Goal: Task Accomplishment & Management: Manage account settings

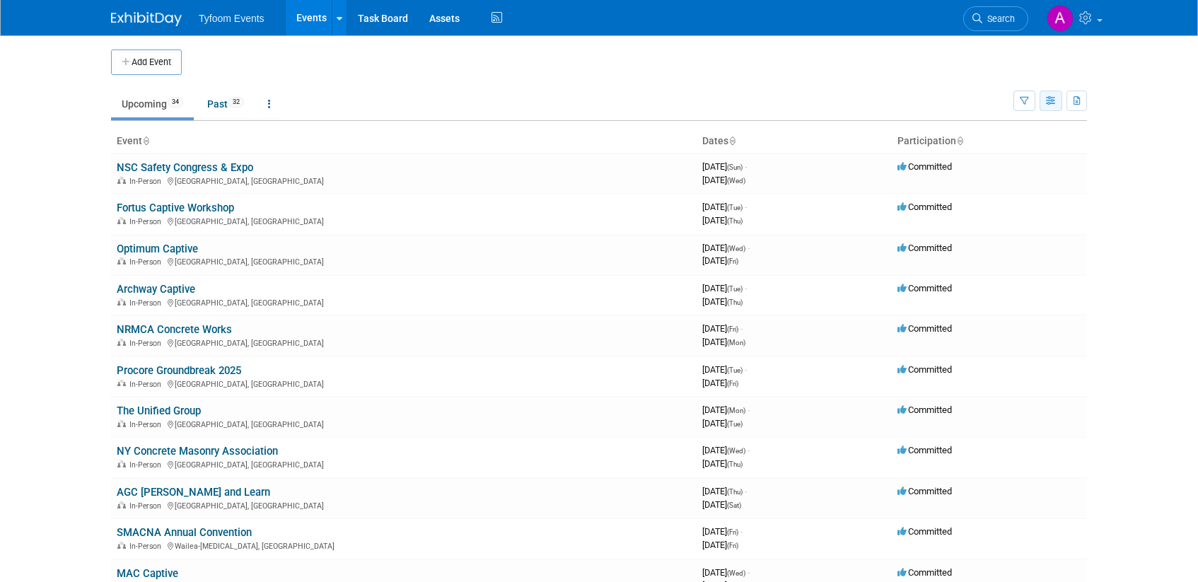
click at [1049, 102] on icon "button" at bounding box center [1051, 101] width 11 height 9
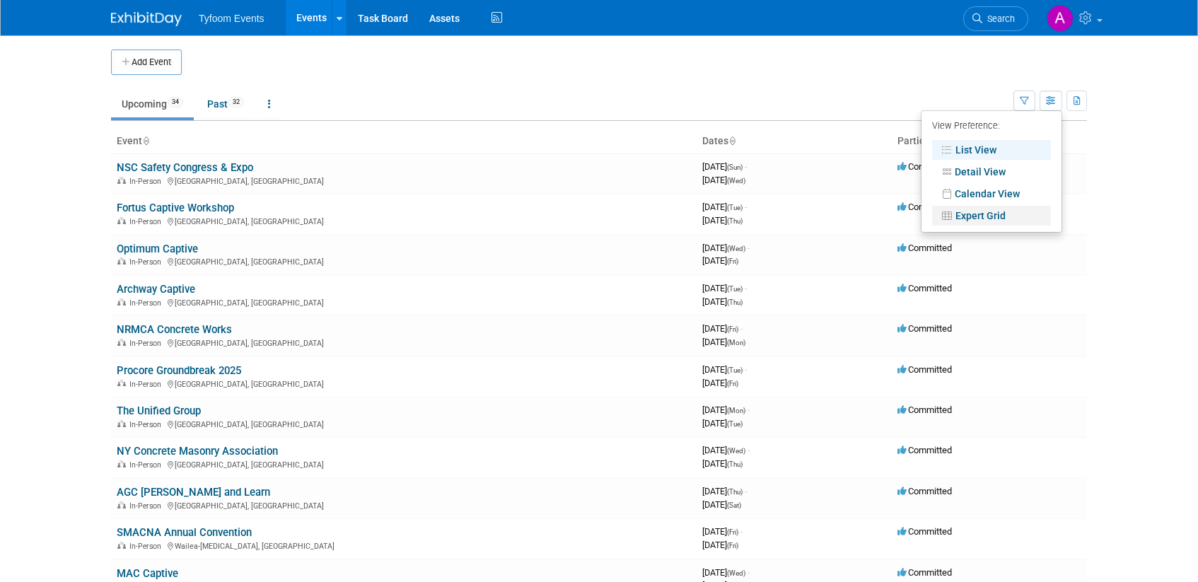
click at [992, 213] on link "Expert Grid" at bounding box center [991, 216] width 119 height 20
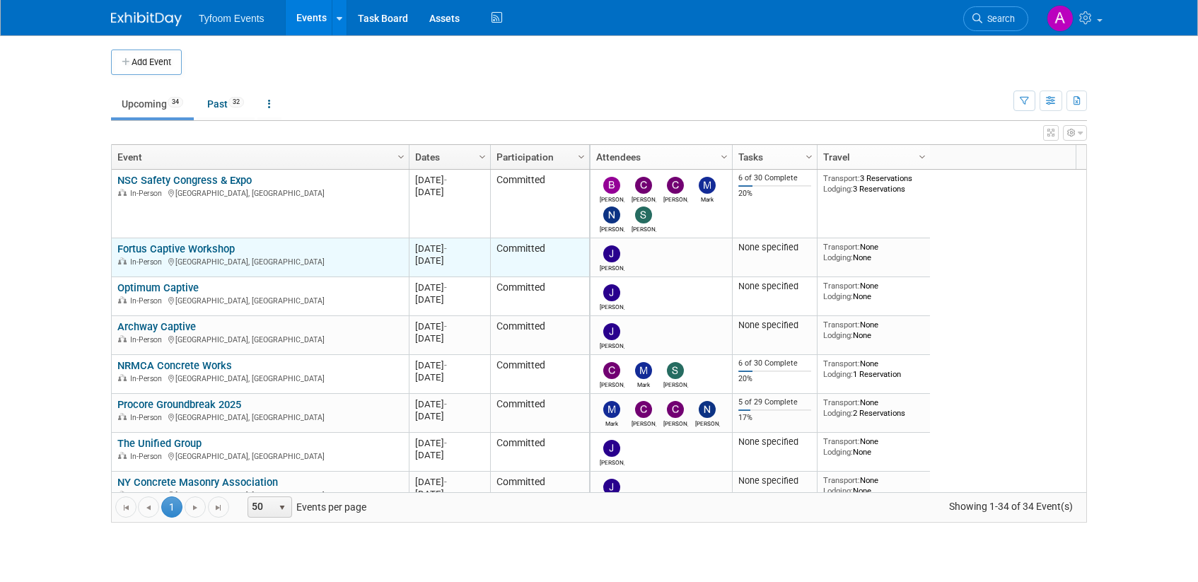
scroll to position [255, 0]
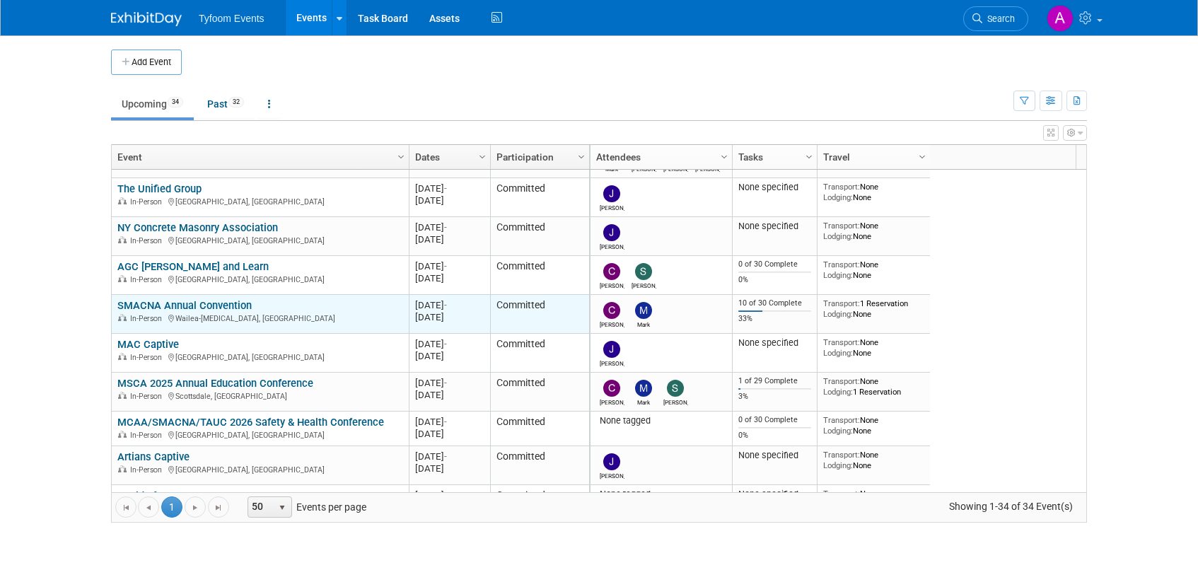
click at [182, 309] on link "SMACNA Annual Convention" at bounding box center [184, 305] width 134 height 13
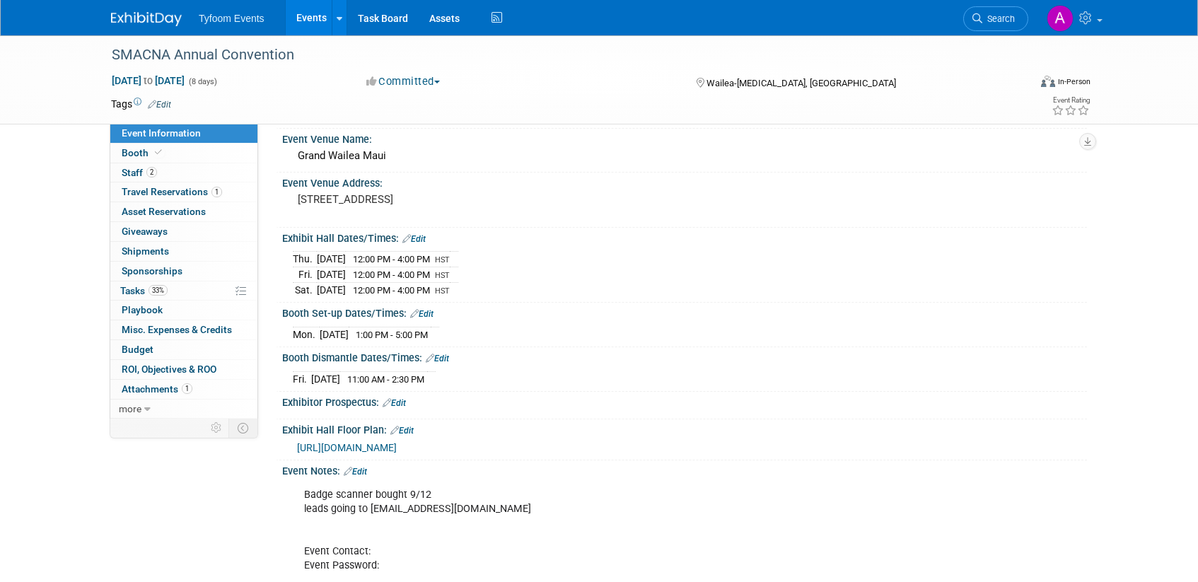
scroll to position [103, 0]
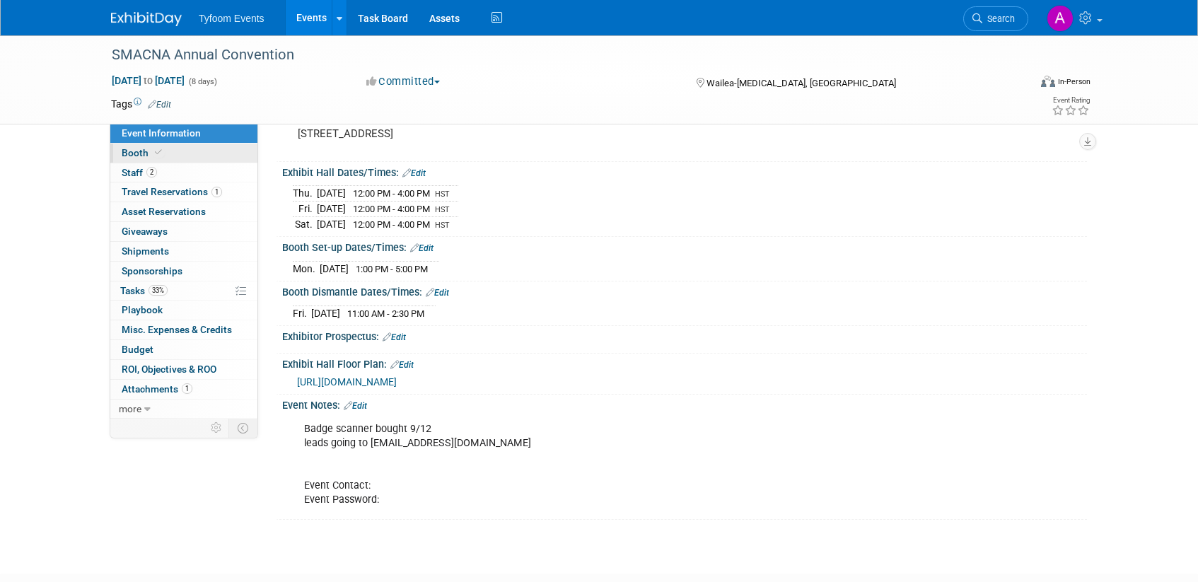
click at [136, 151] on span "Booth" at bounding box center [143, 152] width 43 height 11
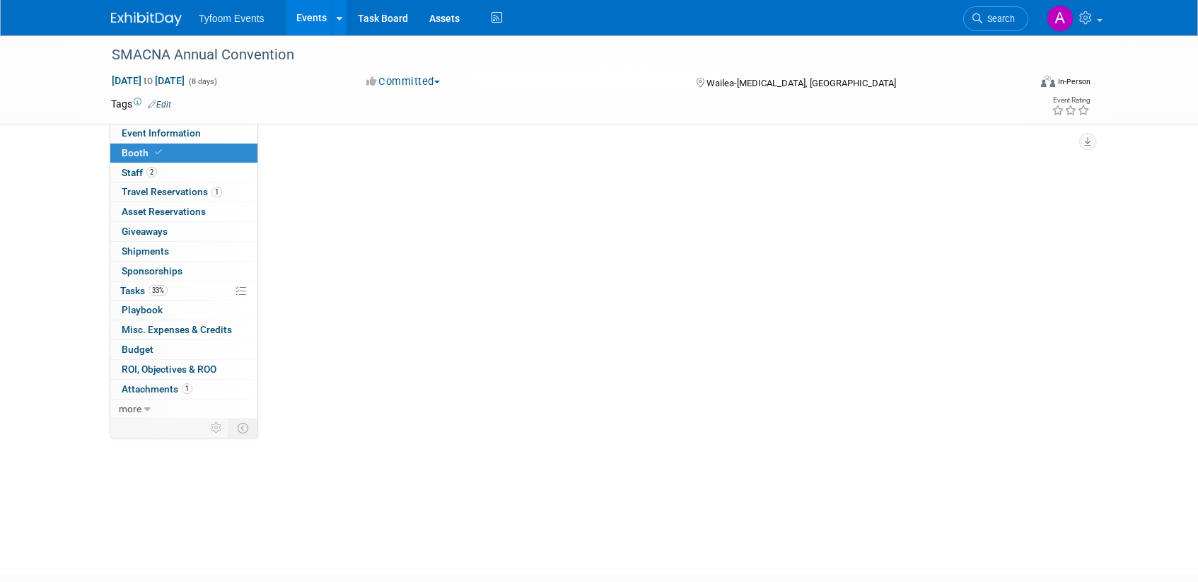
scroll to position [0, 0]
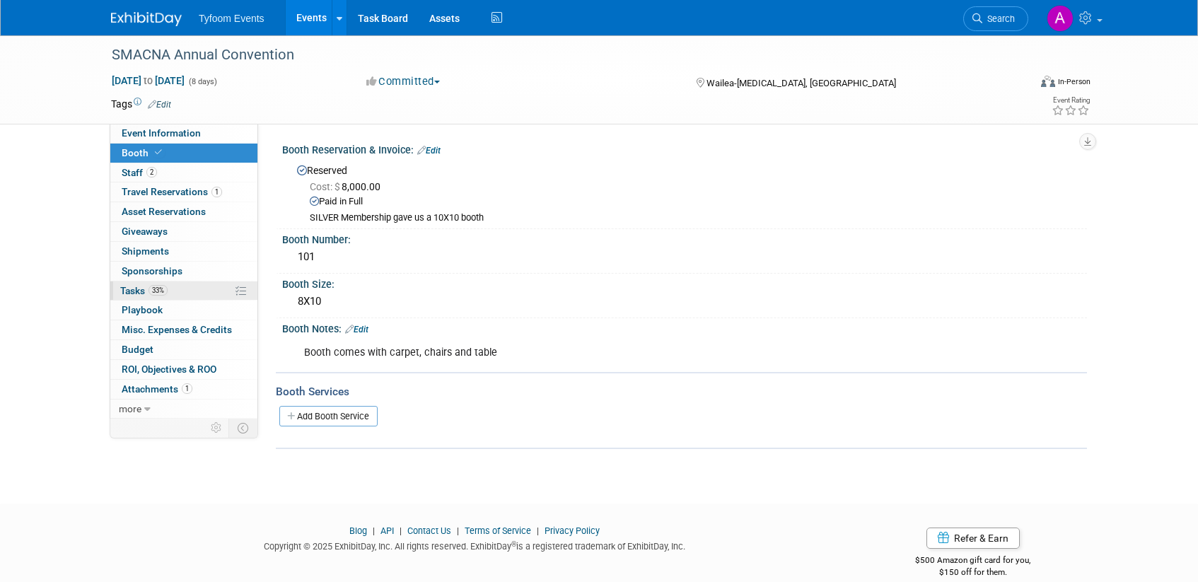
click at [127, 290] on span "Tasks 33%" at bounding box center [143, 290] width 47 height 11
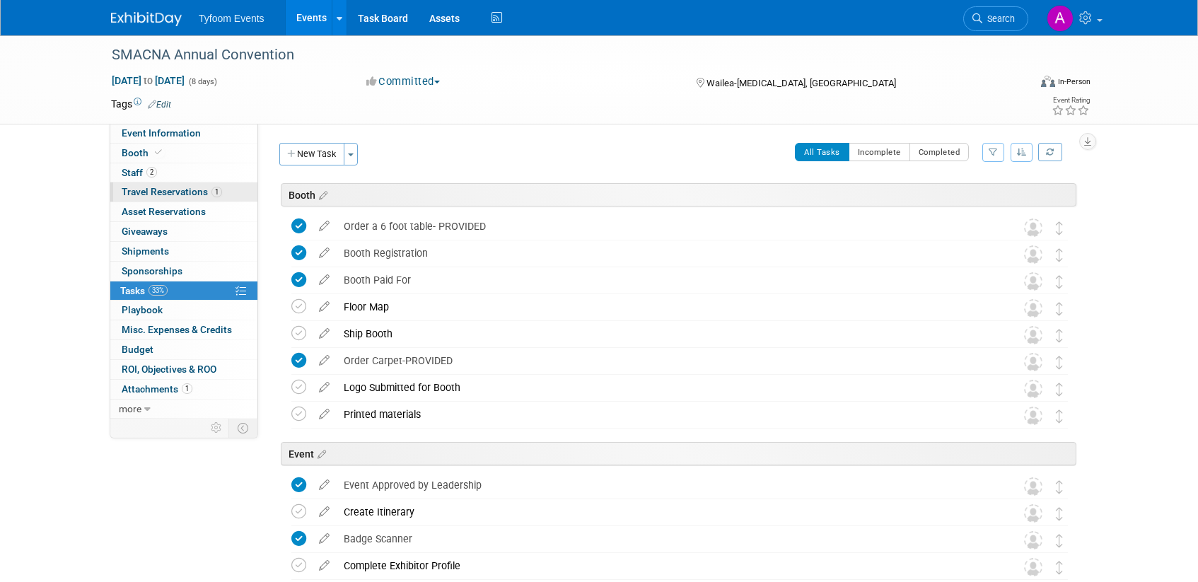
click at [145, 193] on span "Travel Reservations 1" at bounding box center [172, 191] width 100 height 11
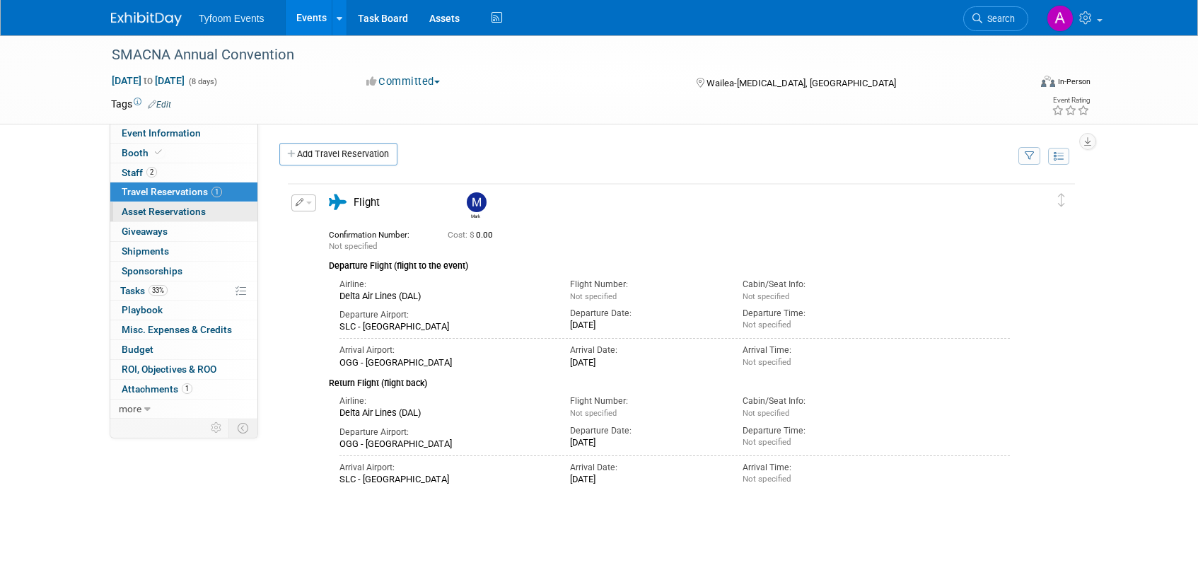
click at [144, 214] on span "Asset Reservations 0" at bounding box center [164, 211] width 84 height 11
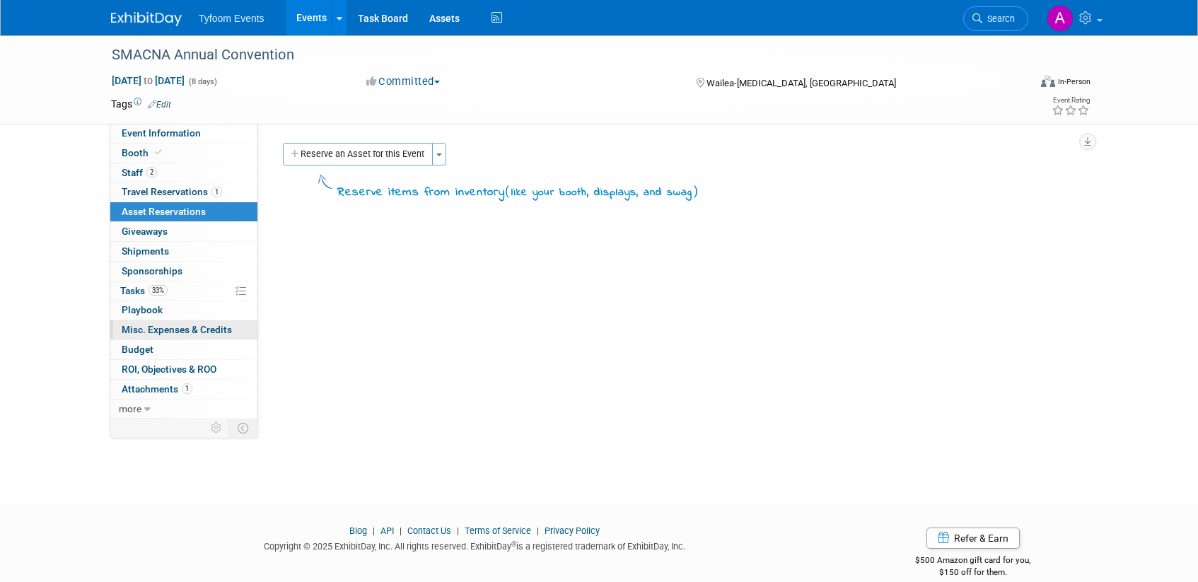
click at [162, 333] on span "Misc. Expenses & Credits 0" at bounding box center [177, 329] width 110 height 11
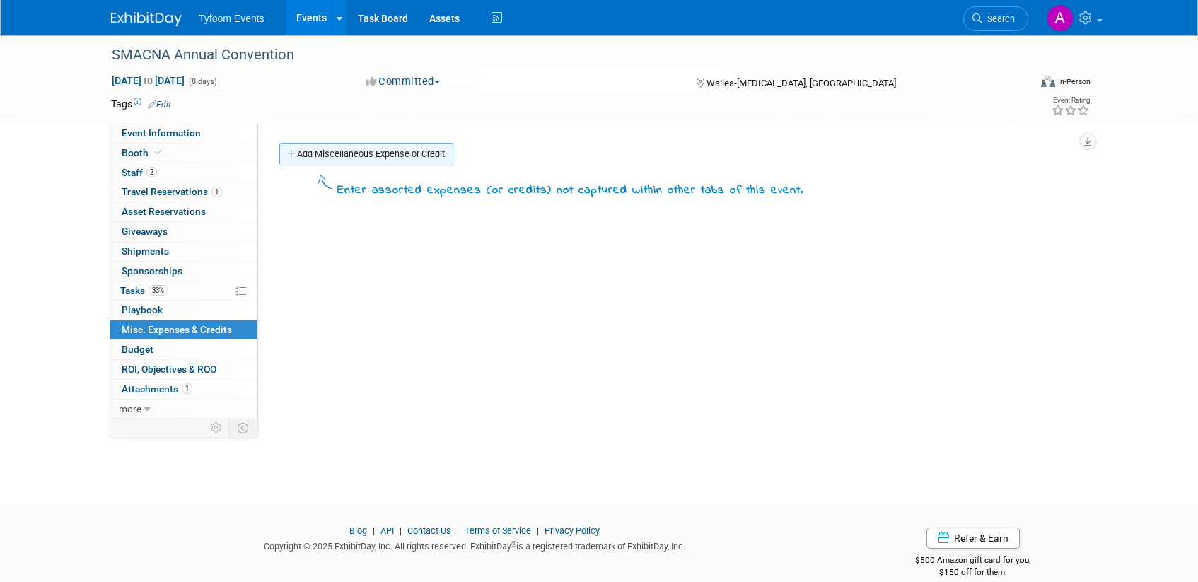
click at [315, 152] on link "Add Miscellaneous Expense or Credit" at bounding box center [366, 154] width 174 height 23
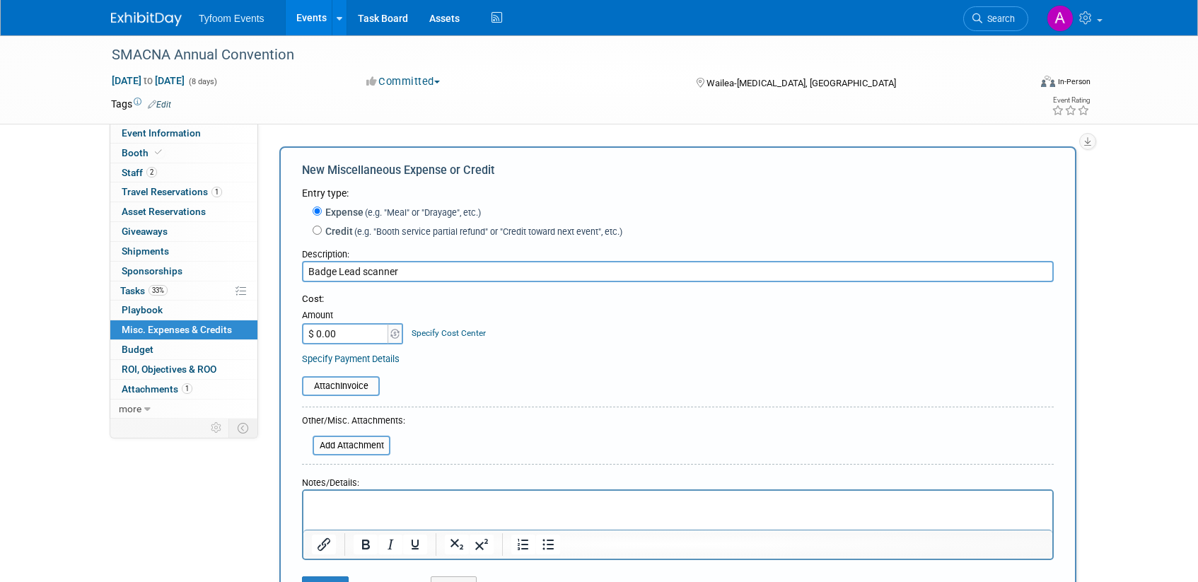
type input "Badge Lead scanner"
click at [320, 331] on input "$ 0.00" at bounding box center [346, 333] width 88 height 21
type input "$ 292.60"
click at [335, 379] on input "file" at bounding box center [294, 386] width 168 height 17
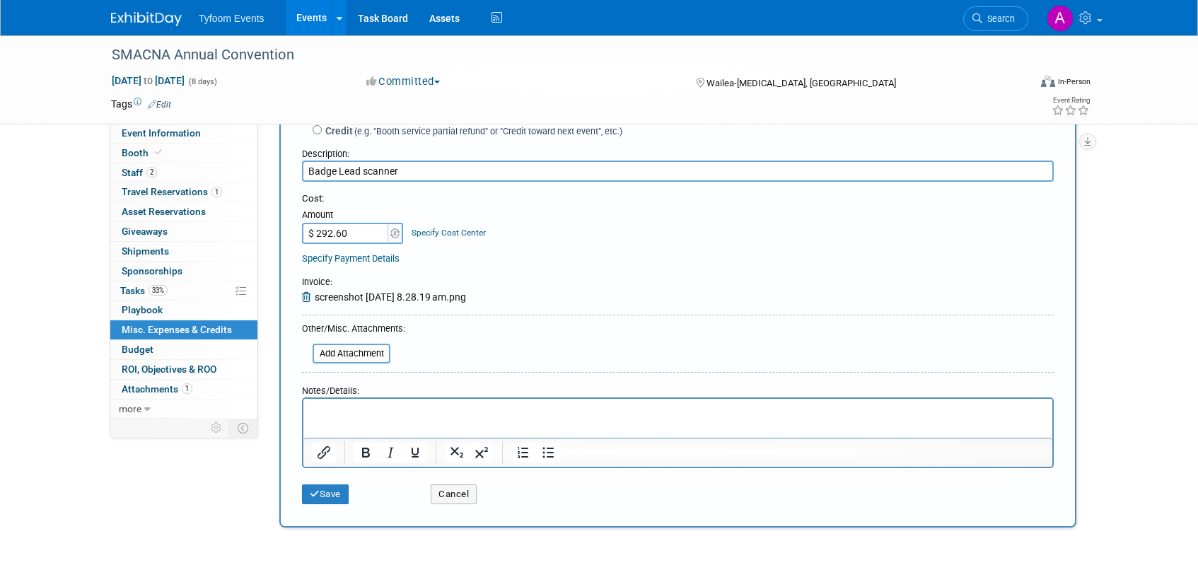
scroll to position [109, 0]
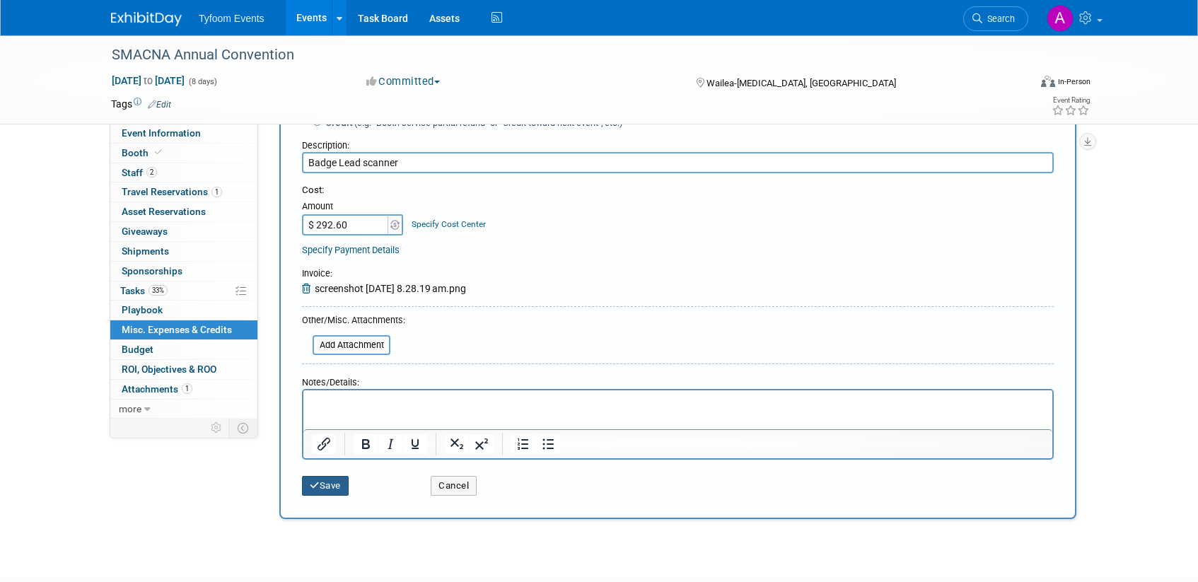
click at [310, 485] on icon "submit" at bounding box center [315, 485] width 10 height 9
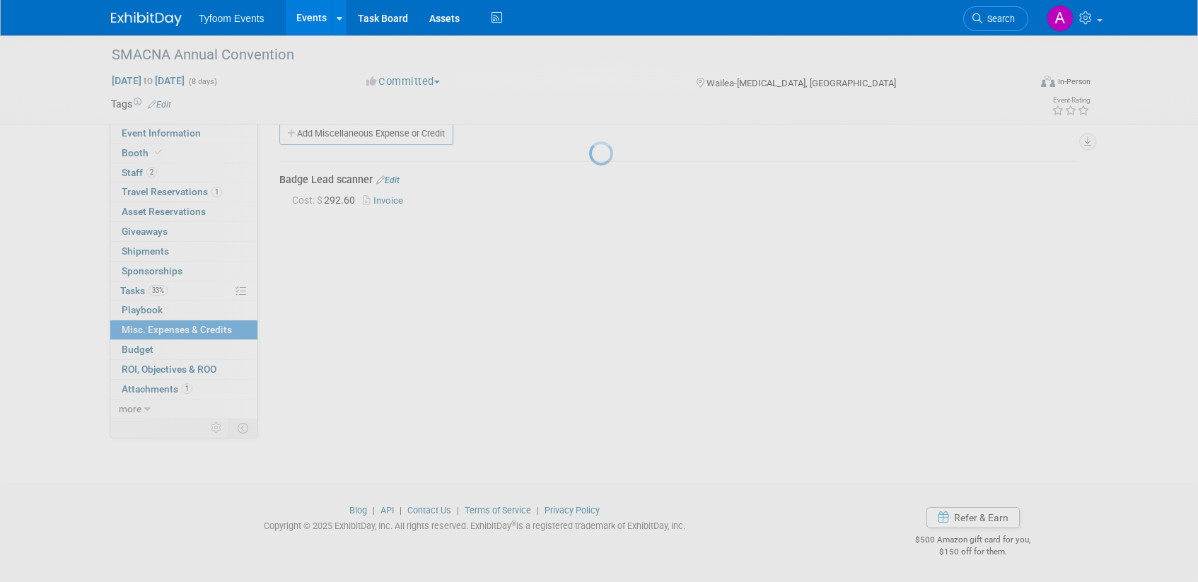
scroll to position [21, 0]
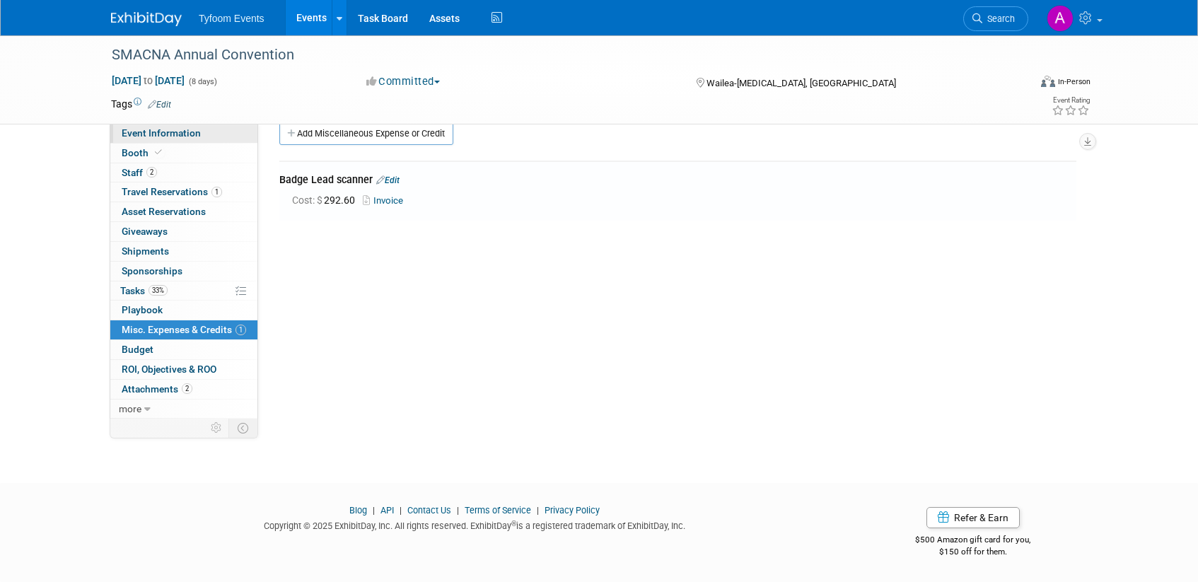
click at [163, 136] on span "Event Information" at bounding box center [161, 132] width 79 height 11
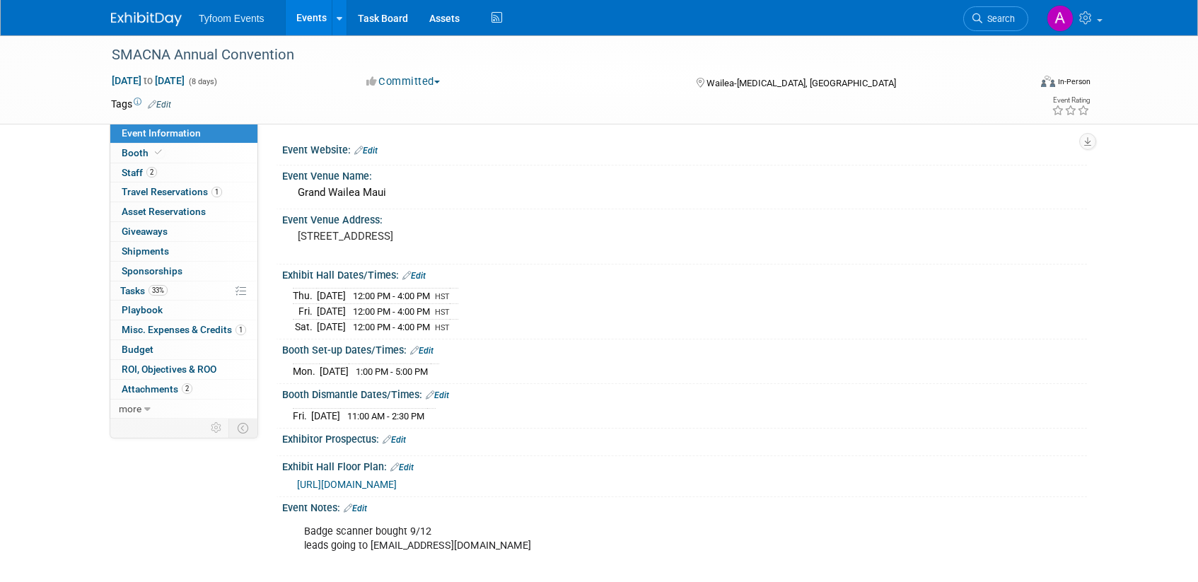
click at [304, 20] on link "Events" at bounding box center [312, 17] width 52 height 35
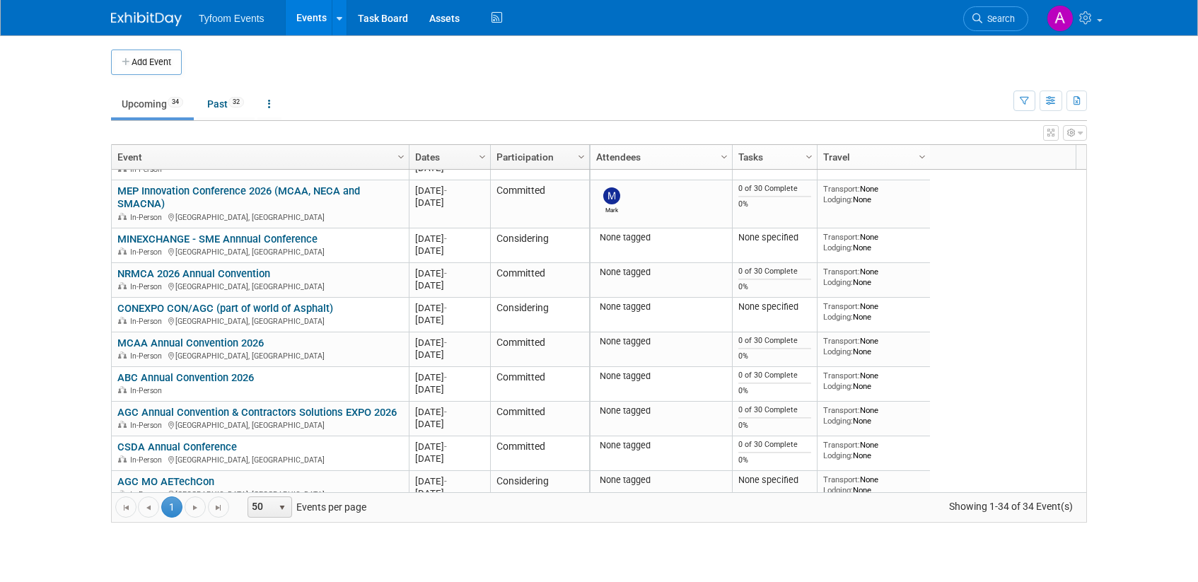
scroll to position [509, 0]
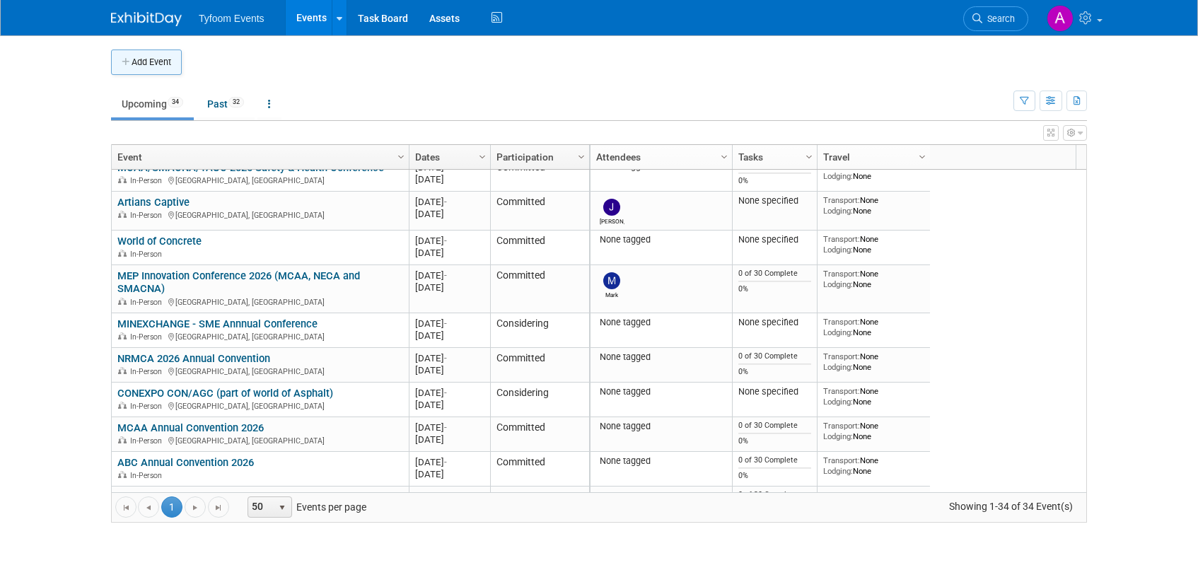
click at [127, 59] on icon "button" at bounding box center [127, 62] width 10 height 9
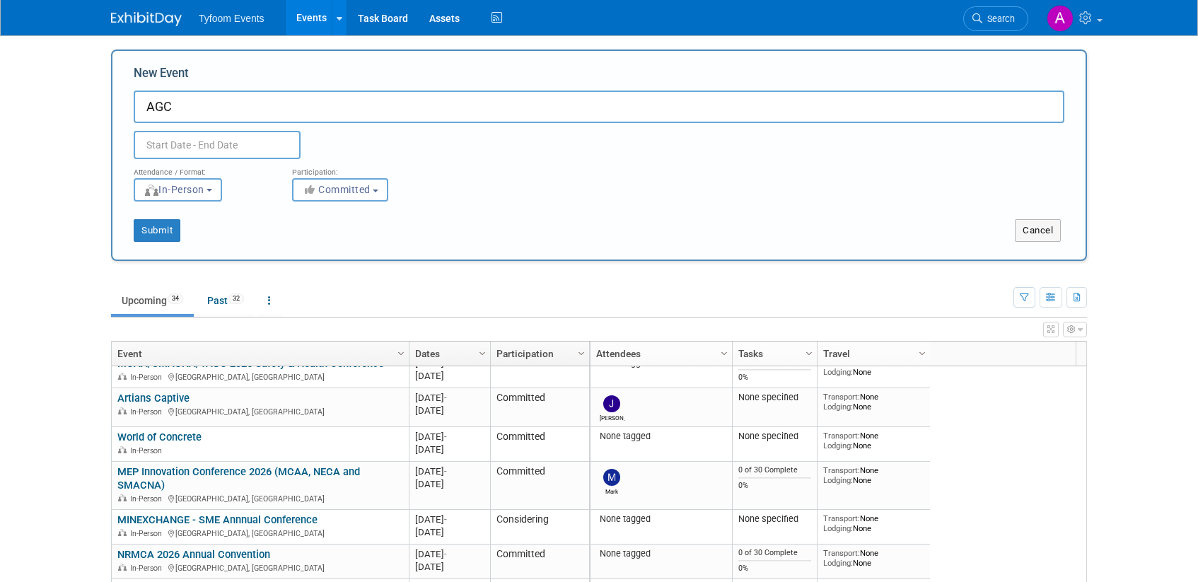
type input "AGC"
drag, startPoint x: 175, startPoint y: 104, endPoint x: 120, endPoint y: 91, distance: 56.6
click at [120, 91] on div "New Event AGC Duplicate Event Warning Attendance / Format: <img src="https://ww…" at bounding box center [599, 156] width 976 height 212
paste input "2026 AGC Winter Construction Safety & Health Conference"
drag, startPoint x: 179, startPoint y: 106, endPoint x: 149, endPoint y: 106, distance: 30.4
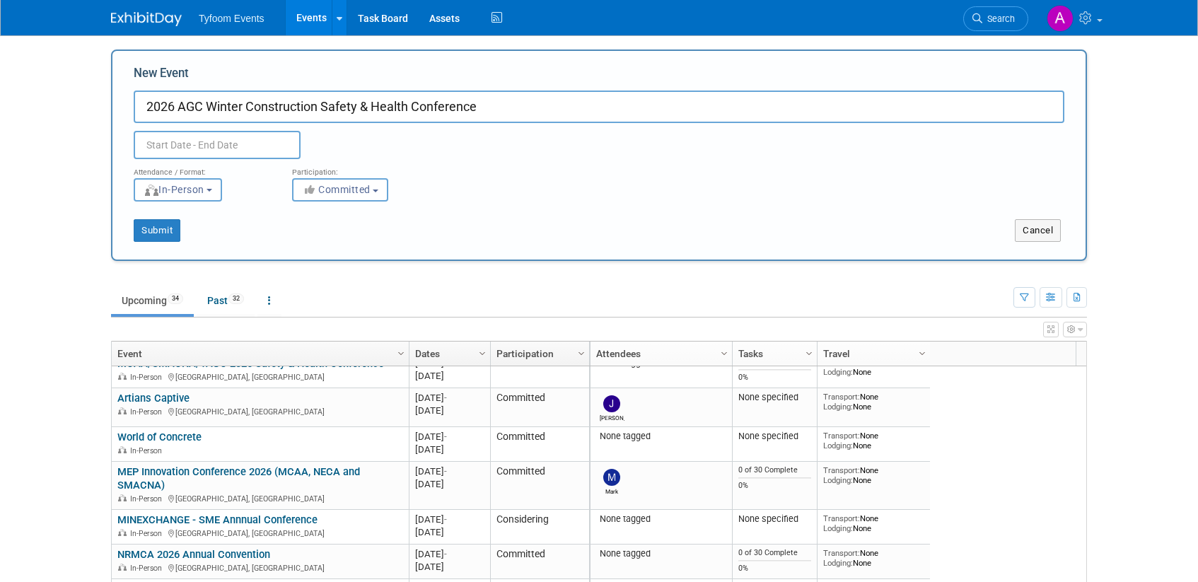
click at [149, 106] on input "2026 AGC Winter Construction Safety & Health Conference" at bounding box center [599, 107] width 931 height 33
click at [475, 108] on input "AGC Winter Construction Safety & Health Conference" at bounding box center [599, 107] width 931 height 33
drag, startPoint x: 497, startPoint y: 105, endPoint x: 237, endPoint y: 119, distance: 260.0
click at [123, 99] on div "New Event AGC Winter Construction Safety & Health Conference-2026 Duplicate Eve…" at bounding box center [599, 156] width 976 height 212
type input "AGC Winter Construction Safety & Health Conference-2026"
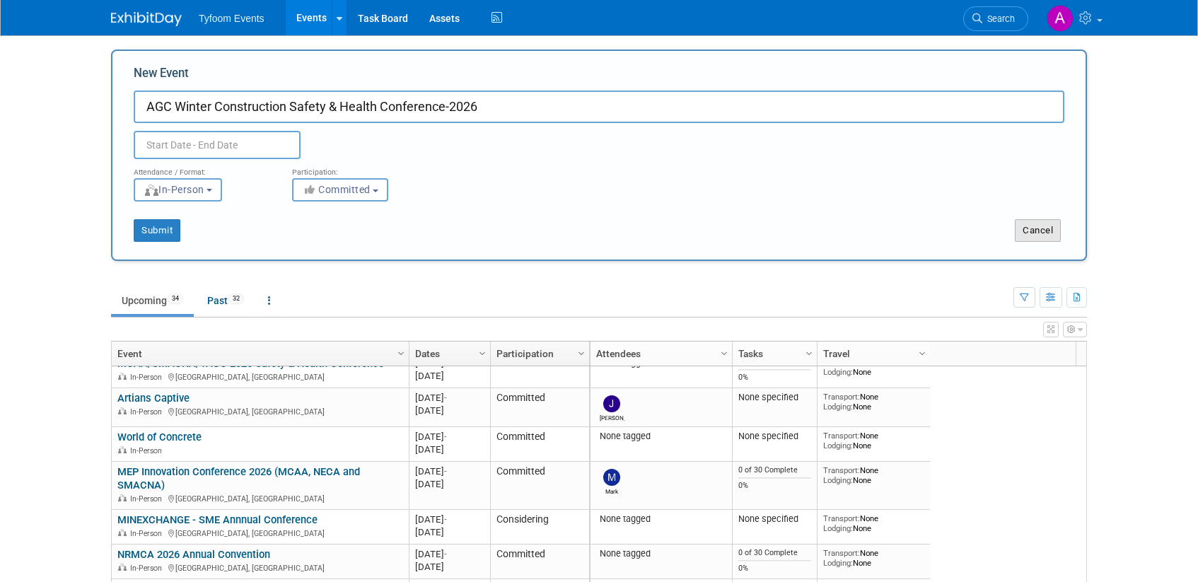
click at [1044, 233] on button "Cancel" at bounding box center [1038, 230] width 46 height 23
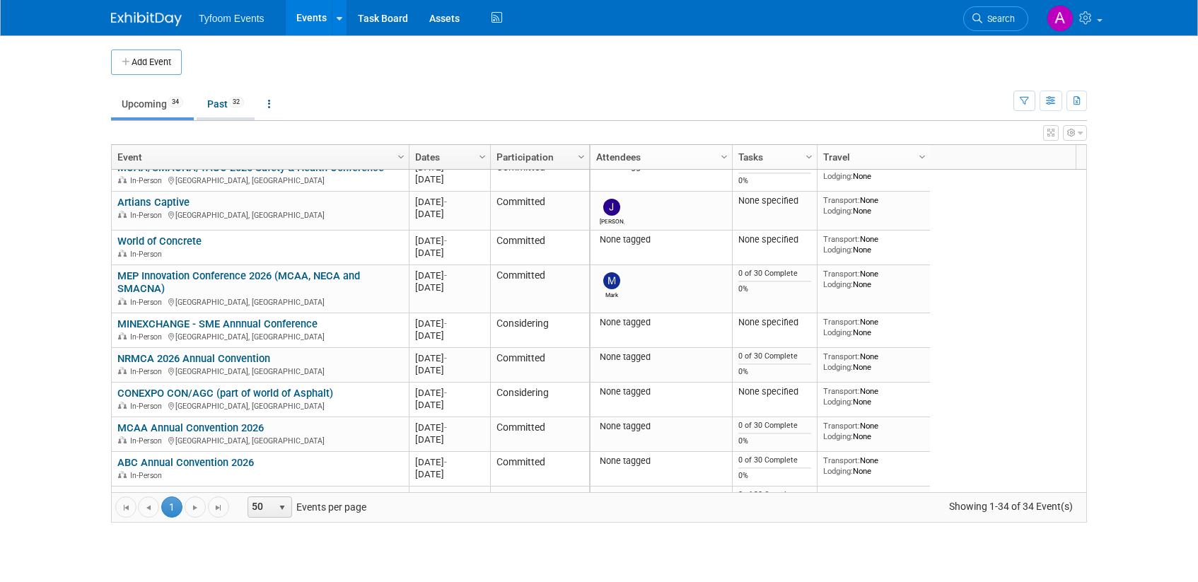
click at [218, 100] on link "Past 32" at bounding box center [226, 104] width 58 height 27
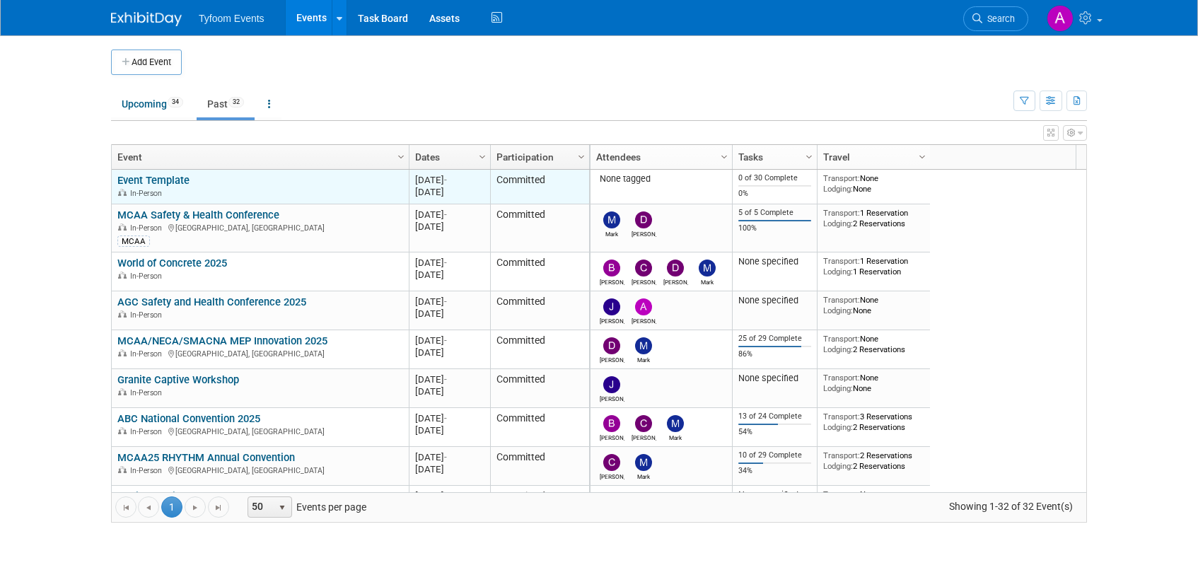
click at [132, 175] on link "Event Template" at bounding box center [153, 180] width 72 height 13
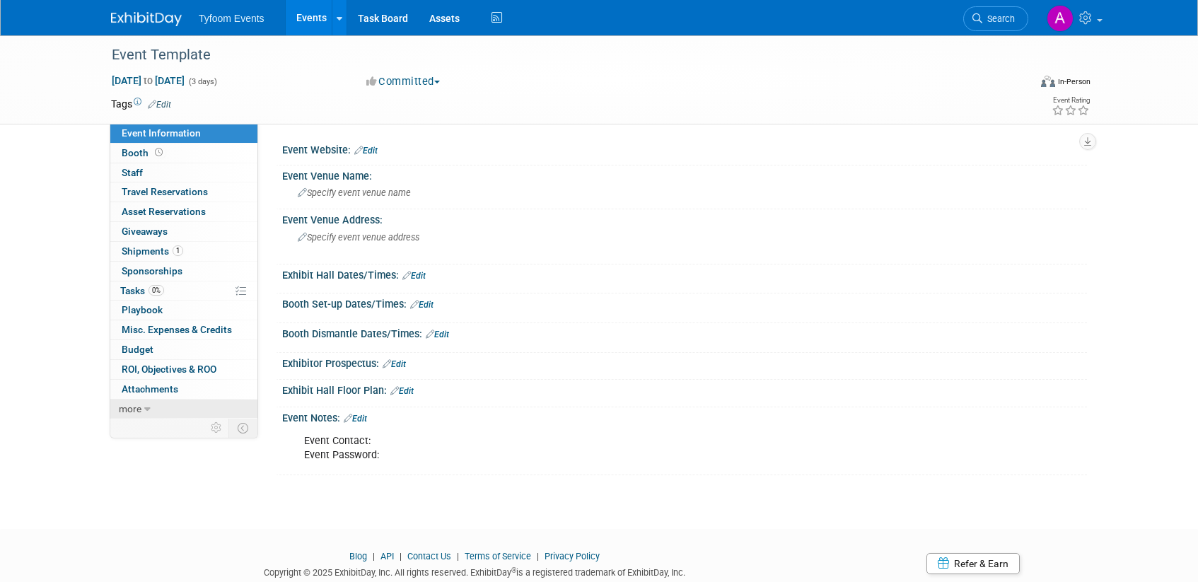
click at [148, 412] on icon at bounding box center [147, 410] width 6 height 10
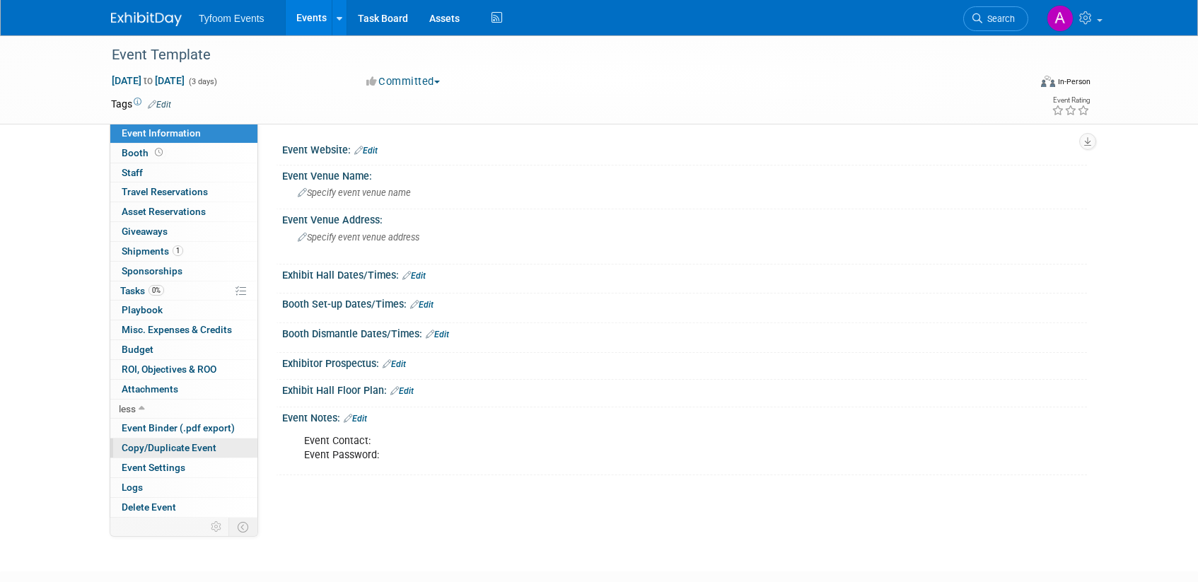
click at [151, 448] on span "Copy/Duplicate Event" at bounding box center [169, 447] width 95 height 11
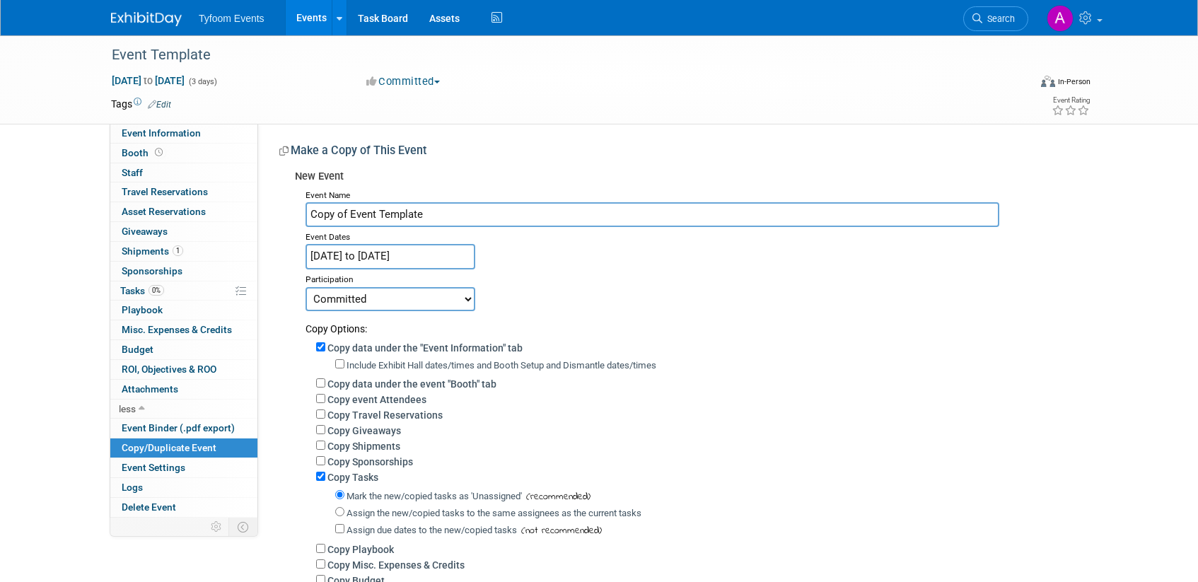
drag, startPoint x: 427, startPoint y: 212, endPoint x: 301, endPoint y: 209, distance: 125.9
click at [301, 209] on div "Event Name Copy of Event Template Event Dates [DATE] to [DATE] Duplicate Event …" at bounding box center [686, 413] width 782 height 456
paste input "AGC Winter Construction Safety & Health Conference-2026"
type input "AGC Winter Construction Safety & Health Conference-2026"
click at [375, 256] on input "[DATE] to [DATE]" at bounding box center [391, 256] width 170 height 25
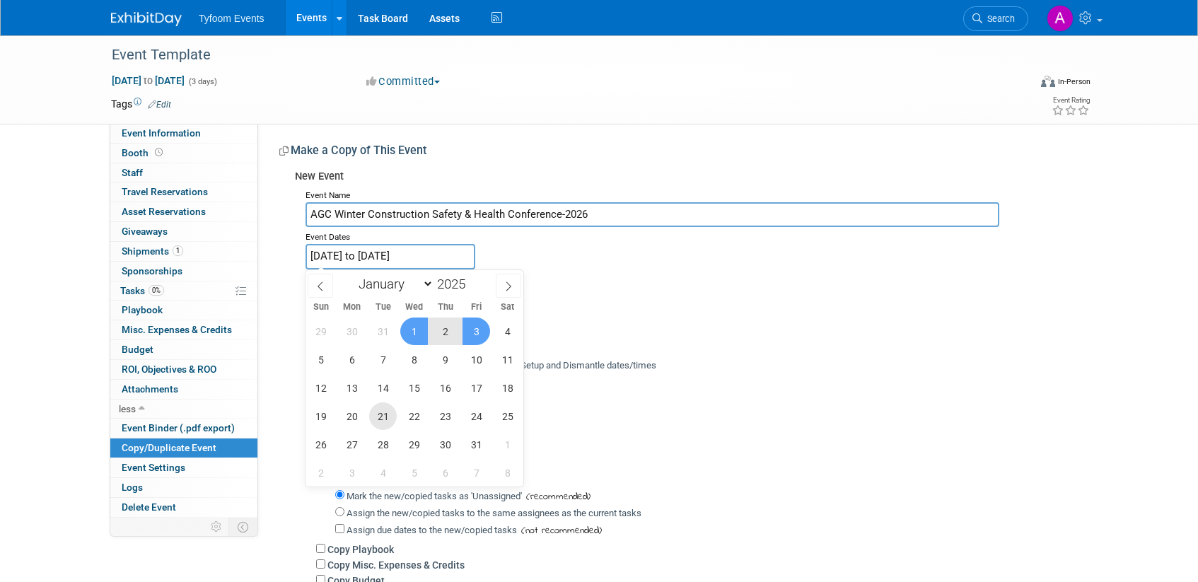
click at [383, 422] on span "21" at bounding box center [383, 417] width 28 height 28
click at [443, 427] on span "23" at bounding box center [446, 417] width 28 height 28
type input "[DATE] to [DATE]"
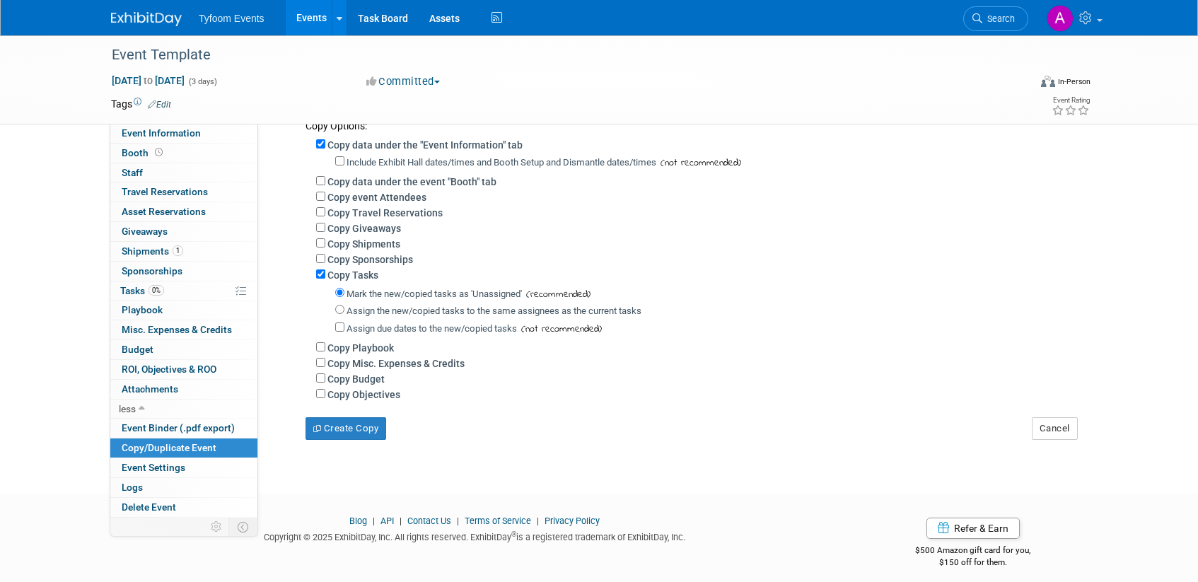
scroll to position [206, 0]
click at [338, 429] on button "Create Copy" at bounding box center [346, 426] width 81 height 23
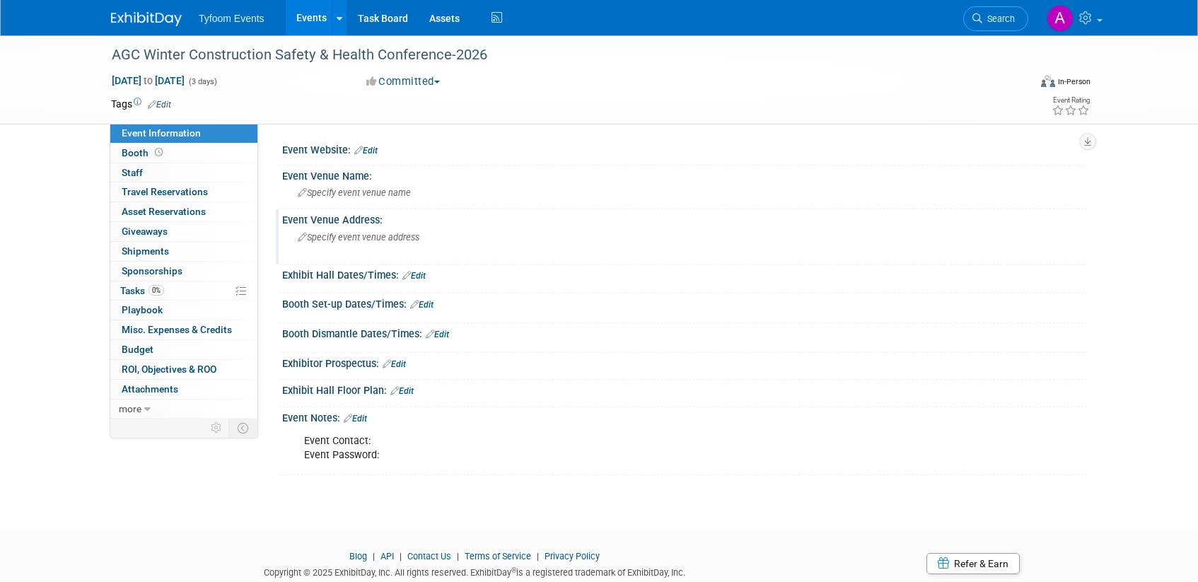
click at [315, 233] on span "Specify event venue address" at bounding box center [359, 237] width 122 height 11
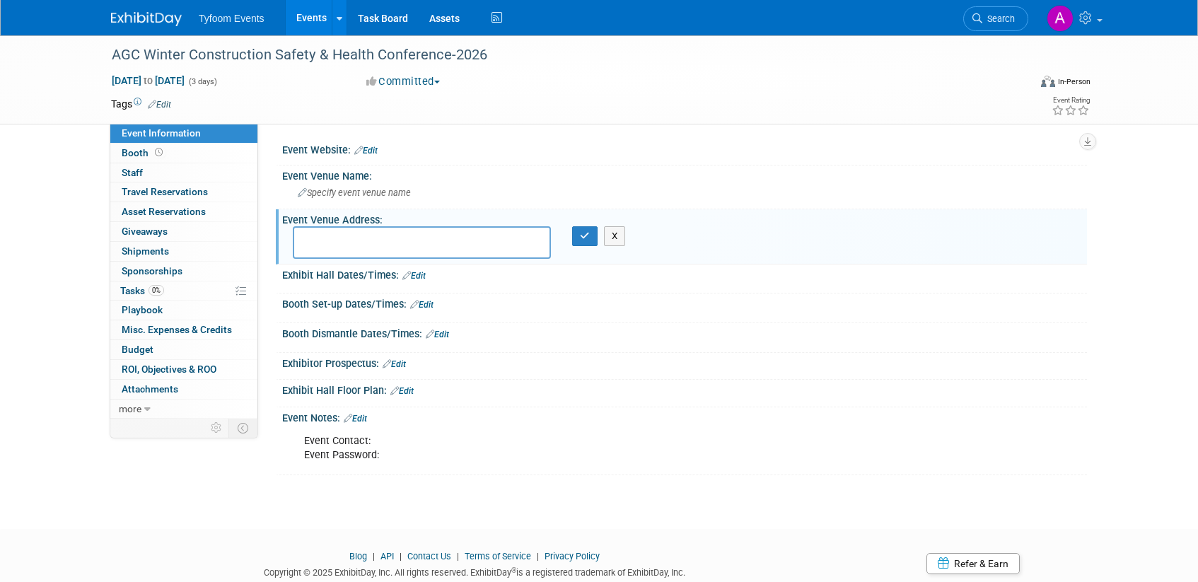
paste textarea "[GEOGRAPHIC_DATA], [GEOGRAPHIC_DATA]."
type textarea "[GEOGRAPHIC_DATA], [GEOGRAPHIC_DATA]."
click at [585, 243] on button "button" at bounding box center [584, 236] width 25 height 20
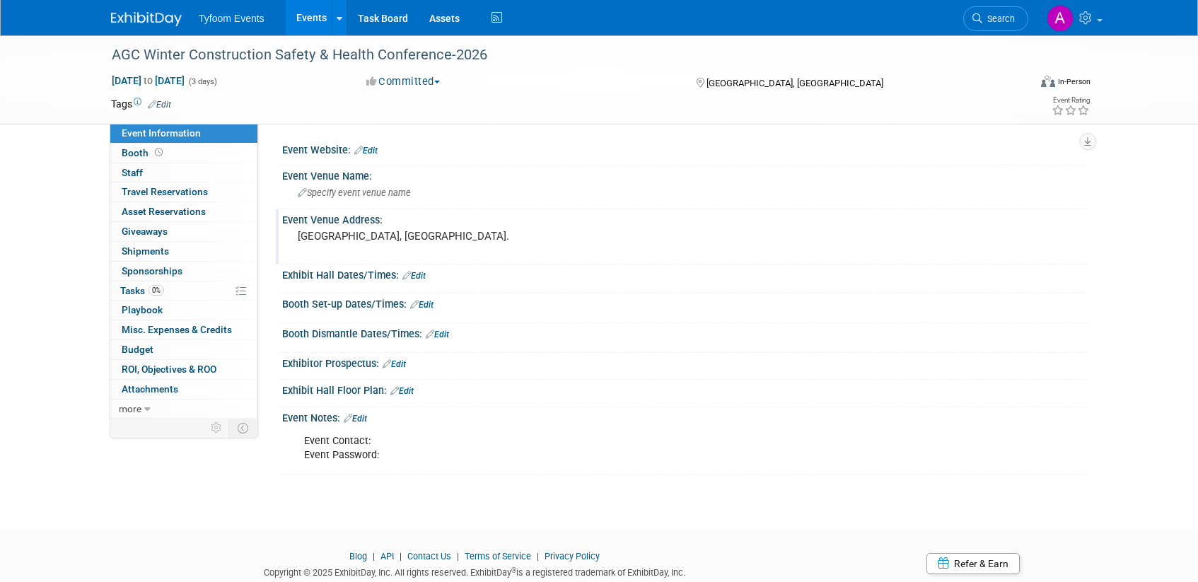
click at [369, 424] on div "Event Contact: Event Password: X" at bounding box center [682, 427] width 787 height 7
click at [364, 419] on link "Edit" at bounding box center [355, 419] width 23 height 10
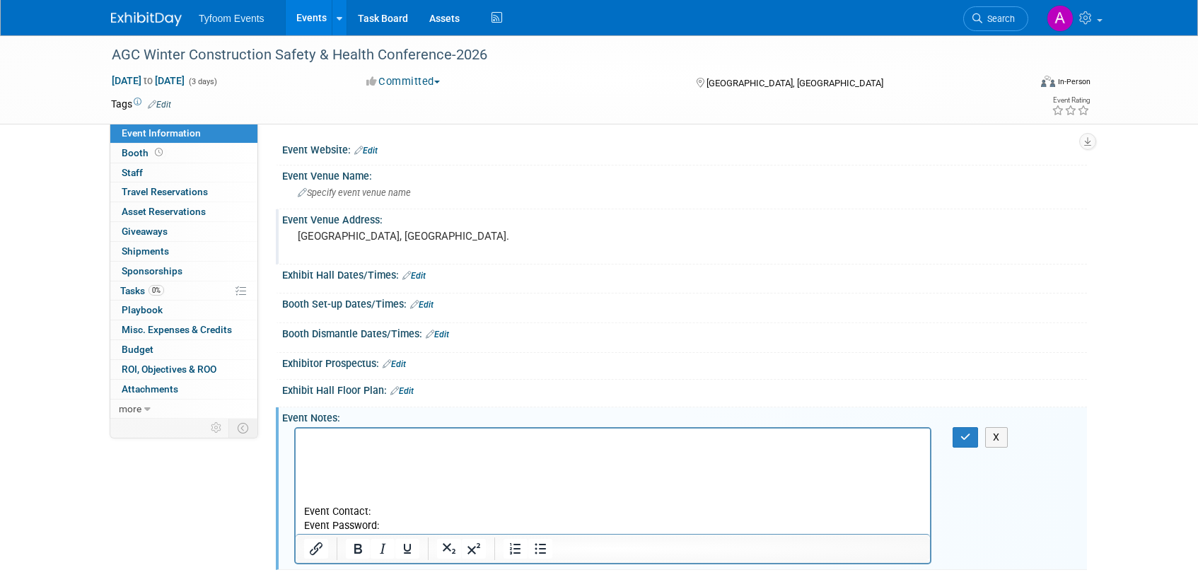
click at [306, 440] on p "Rich Text Area. Press ALT-0 for help." at bounding box center [613, 441] width 618 height 14
click at [308, 461] on p "Rich Text Area. Press ALT-0 for help." at bounding box center [613, 455] width 618 height 14
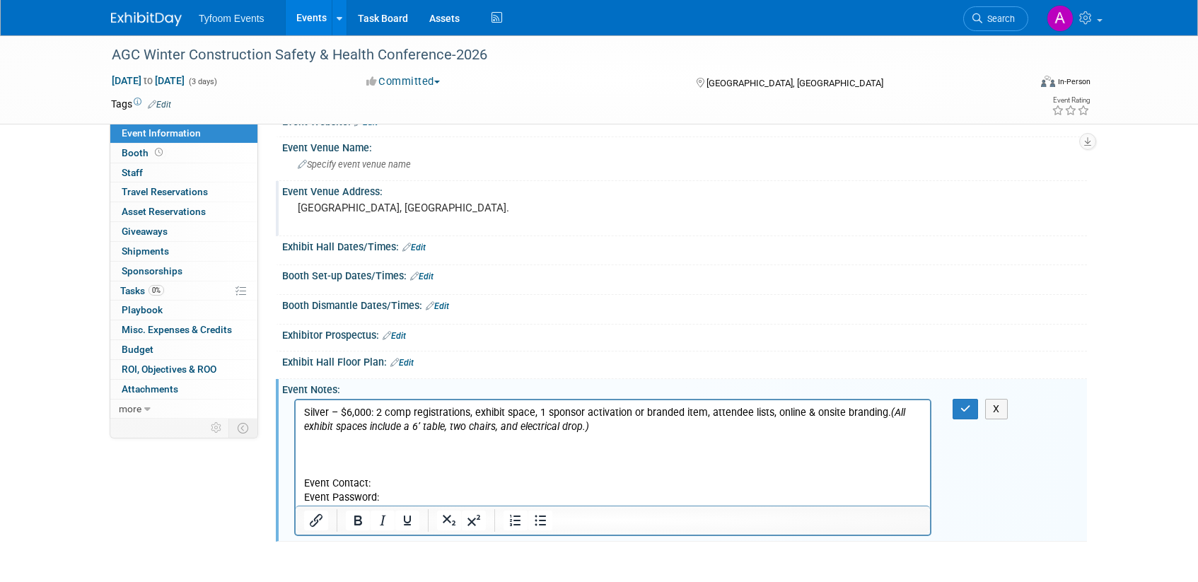
scroll to position [37, 0]
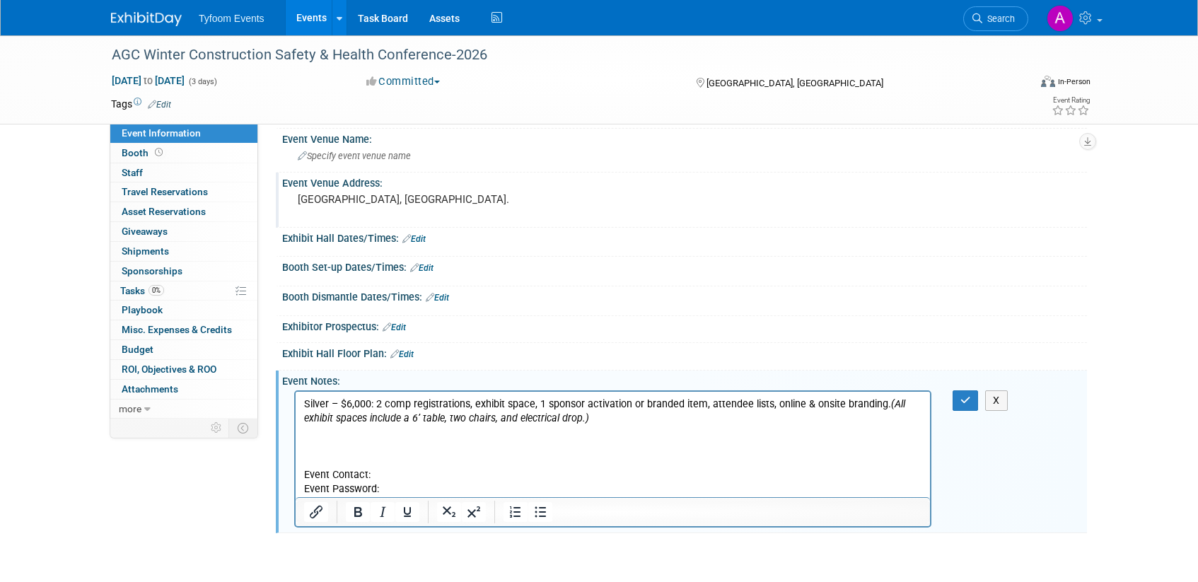
click at [885, 405] on icon "(All exhibit spaces include a 6’ table, two chairs, and electrical drop.)" at bounding box center [604, 411] width 601 height 26
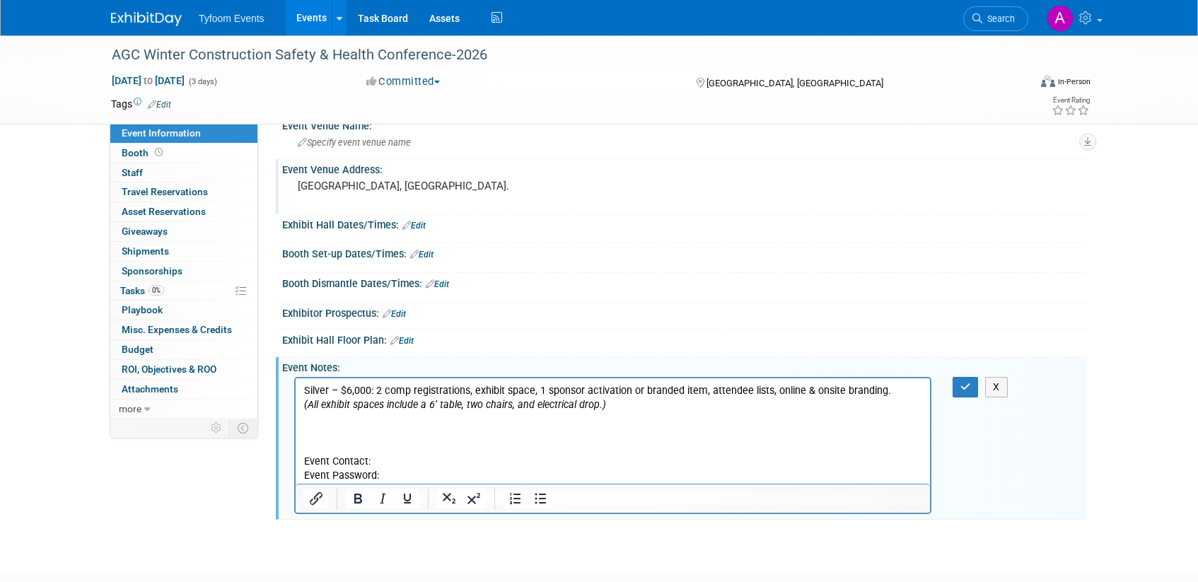
scroll to position [52, 0]
click at [391, 458] on p "Event Contact: Event Password:" at bounding box center [613, 467] width 618 height 28
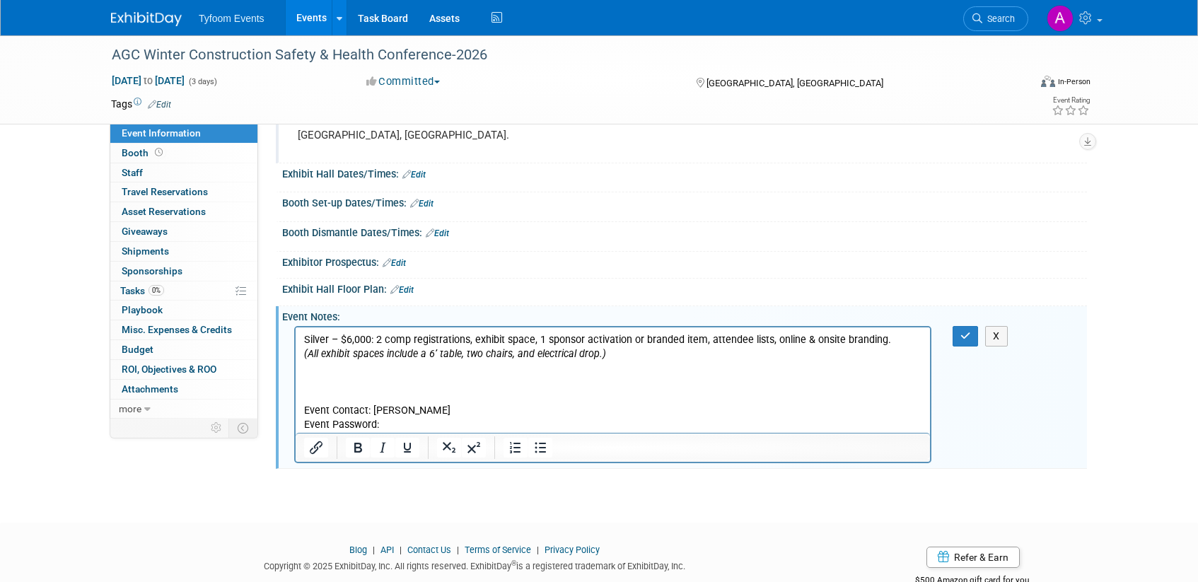
scroll to position [141, 0]
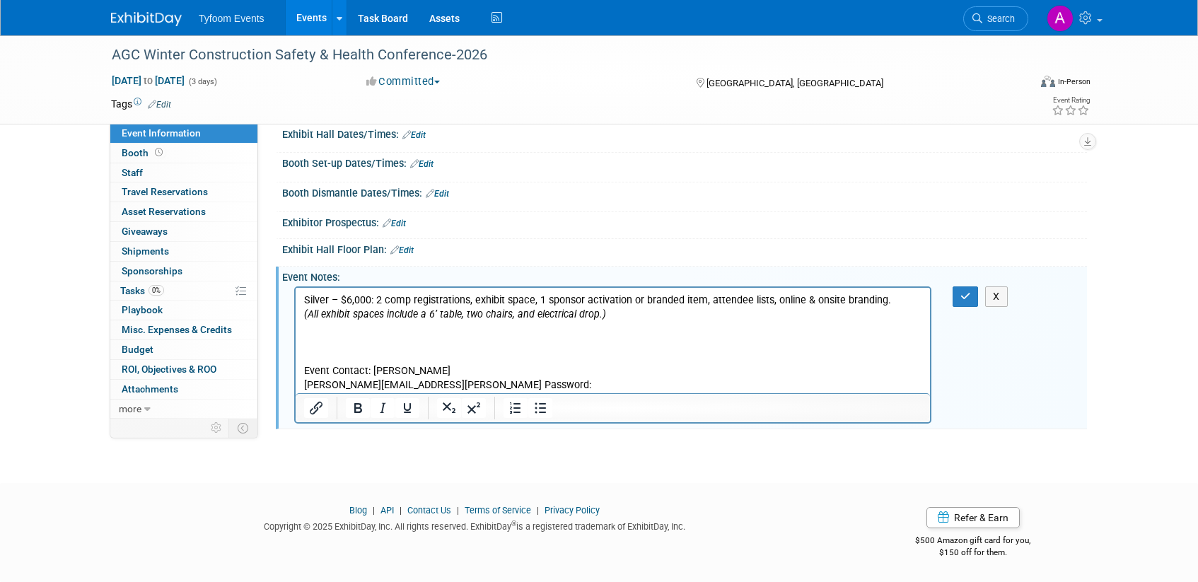
click at [411, 374] on p "Event Contact: [PERSON_NAME]" at bounding box center [613, 371] width 618 height 14
click at [968, 301] on icon "button" at bounding box center [966, 296] width 11 height 10
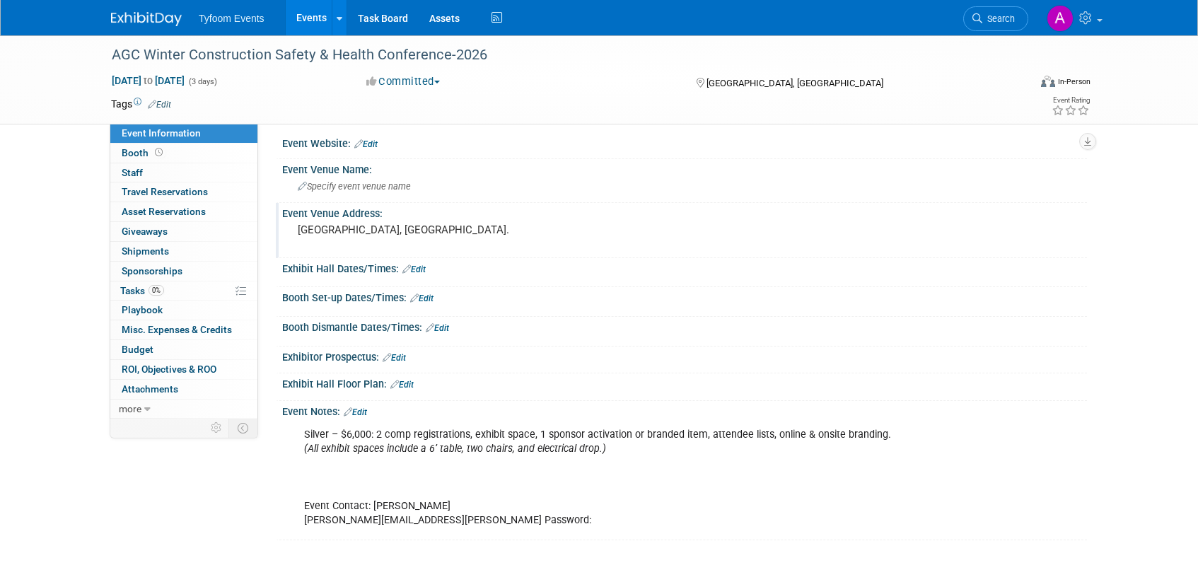
scroll to position [0, 0]
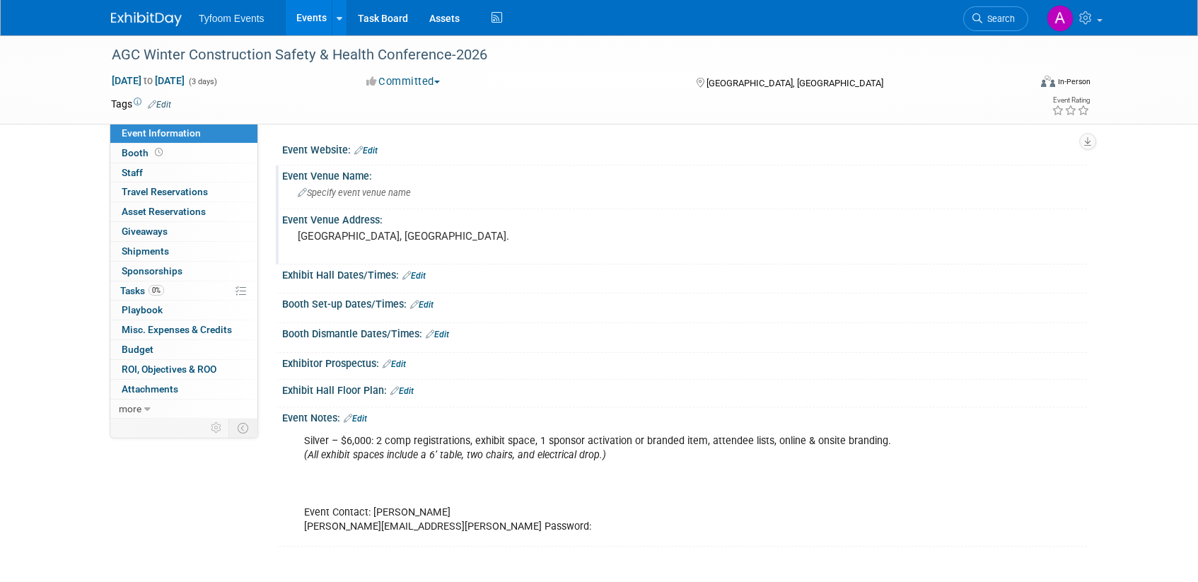
click at [306, 192] on icon at bounding box center [302, 193] width 9 height 9
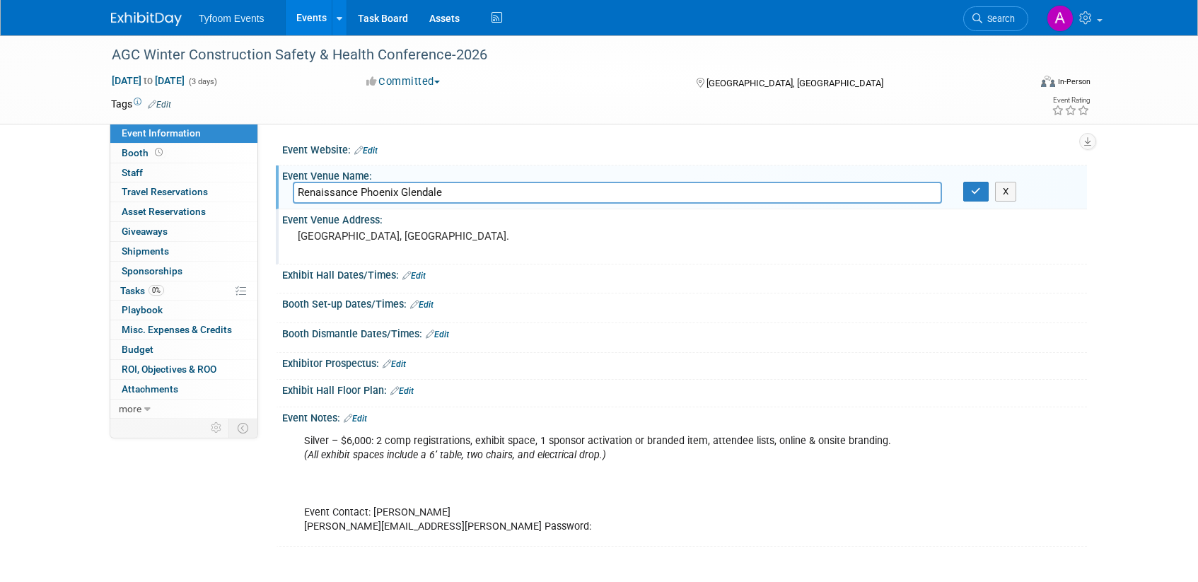
type input "Renaissance Phoenix Glendale"
click at [980, 193] on icon "button" at bounding box center [976, 191] width 10 height 9
